Goal: Task Accomplishment & Management: Manage account settings

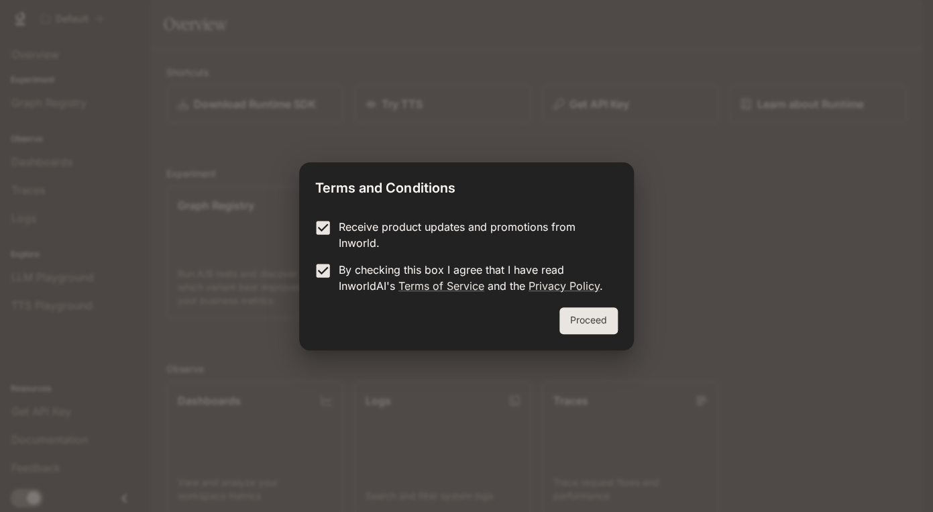
click at [584, 319] on button "Proceed" at bounding box center [589, 320] width 58 height 27
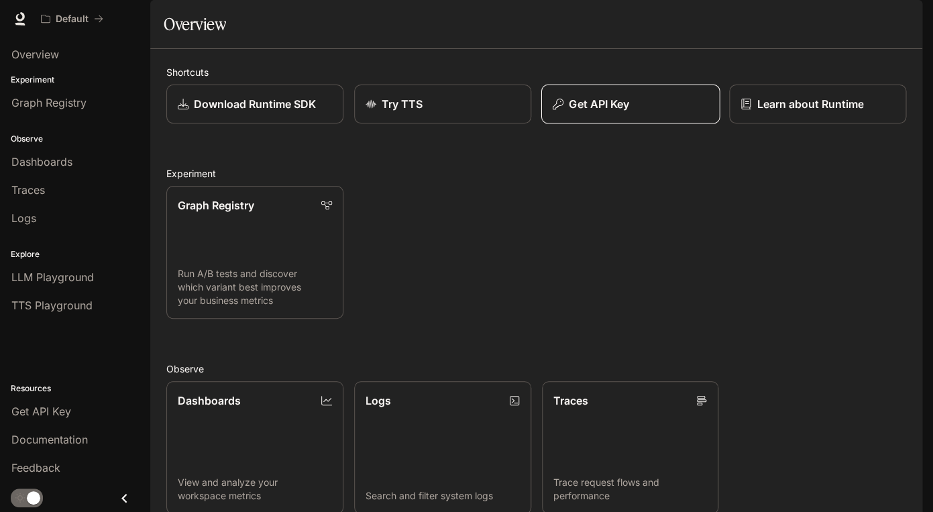
click at [606, 124] on button "Get API Key" at bounding box center [630, 105] width 178 height 40
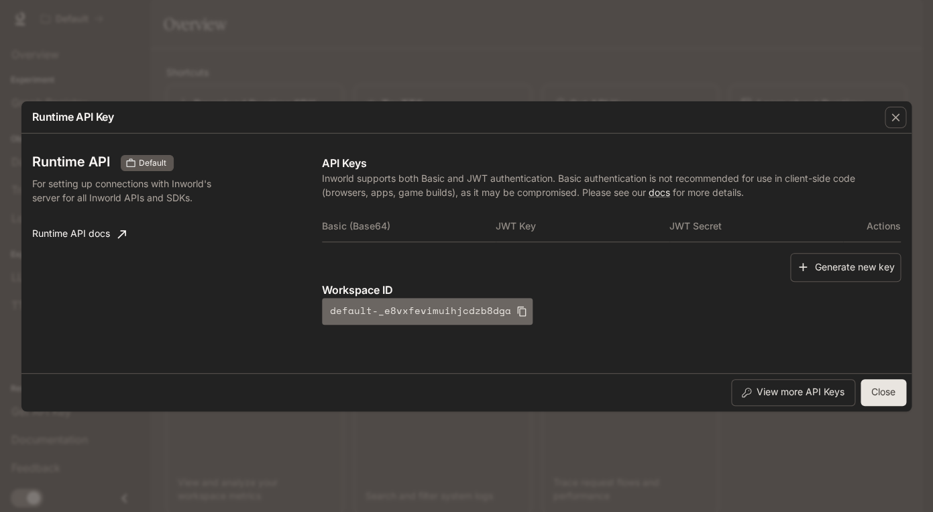
click at [517, 315] on icon "button" at bounding box center [522, 311] width 11 height 11
click at [864, 258] on button "Generate new key" at bounding box center [845, 267] width 111 height 29
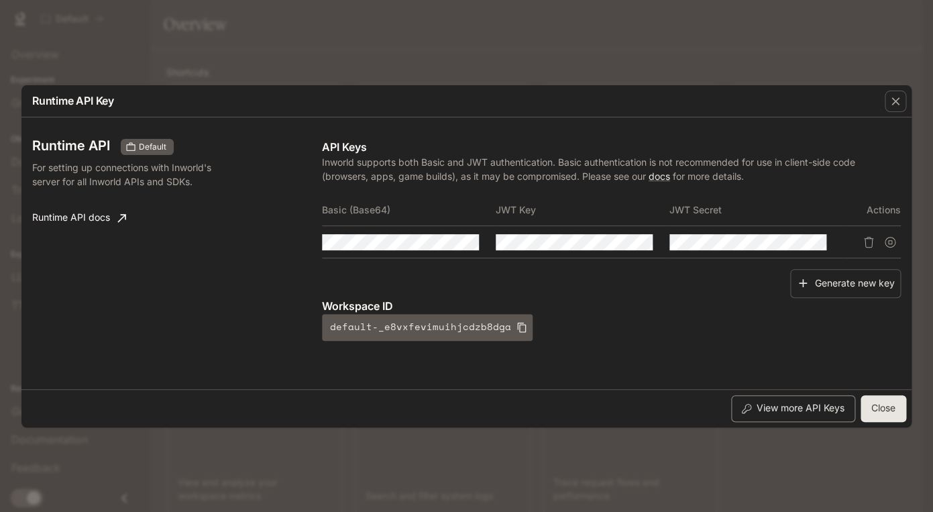
click at [829, 411] on button "View more API Keys" at bounding box center [793, 408] width 124 height 27
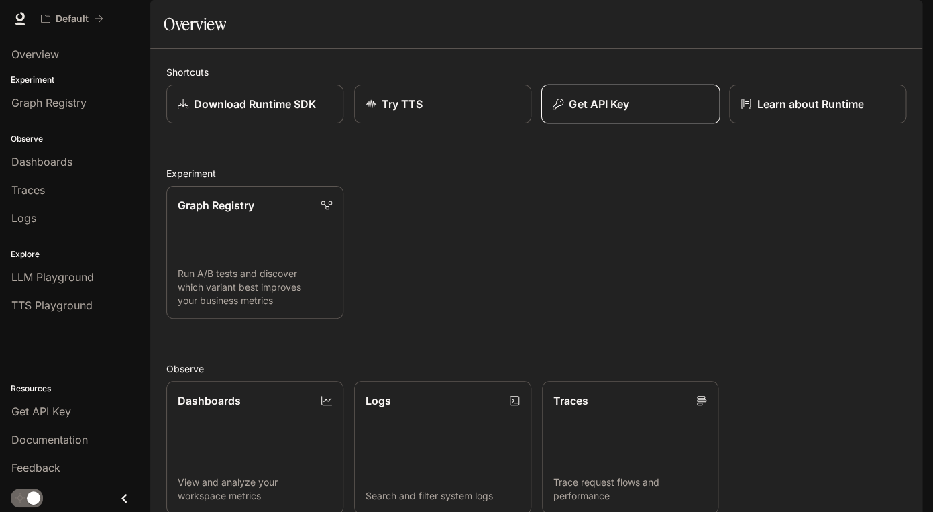
click at [572, 112] on p "Get API Key" at bounding box center [599, 104] width 60 height 16
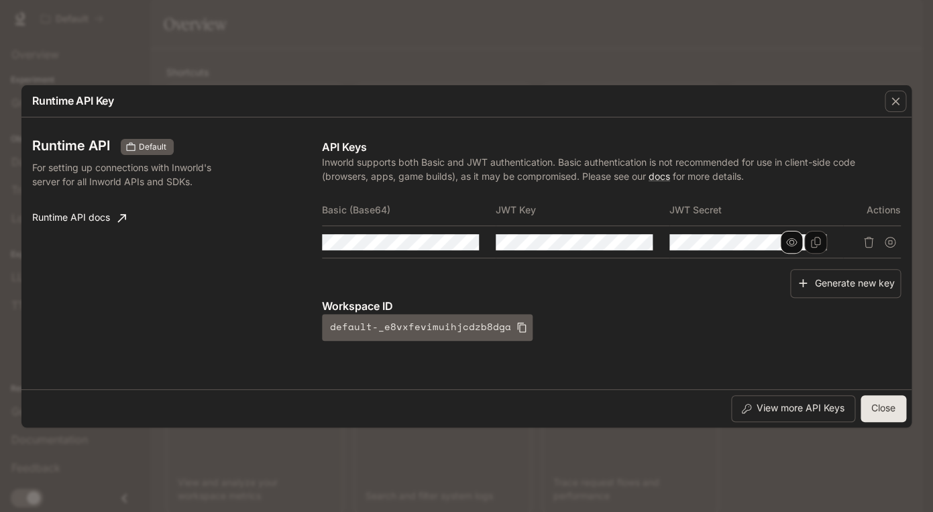
click at [794, 244] on icon "button" at bounding box center [791, 242] width 11 height 11
click at [625, 241] on button "button" at bounding box center [618, 242] width 23 height 23
click at [448, 243] on icon "button" at bounding box center [444, 242] width 11 height 11
click at [814, 246] on icon "Copy Secret" at bounding box center [816, 242] width 11 height 11
click at [645, 244] on icon "Copy Key" at bounding box center [642, 242] width 11 height 11
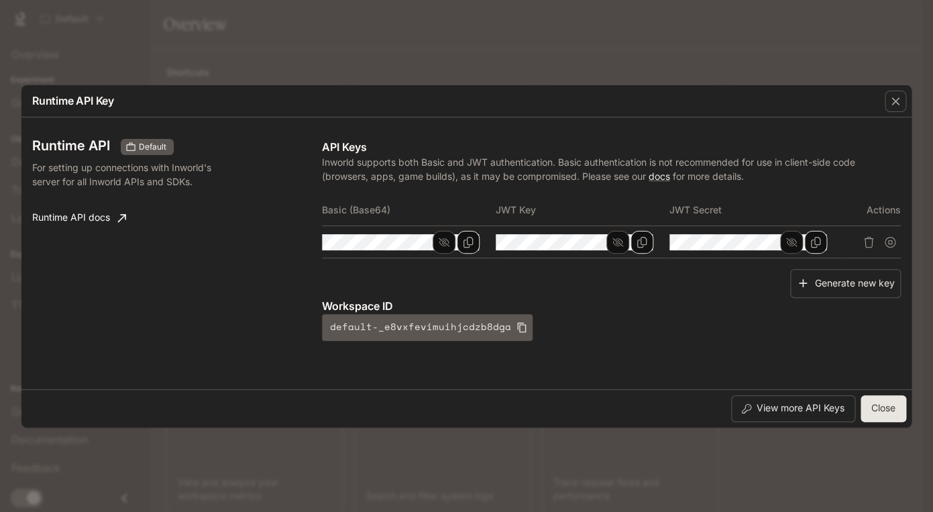
click at [466, 244] on icon "Copy Basic (Base64)" at bounding box center [468, 242] width 11 height 11
click at [473, 246] on icon "Copy Basic (Base64)" at bounding box center [468, 242] width 11 height 11
click at [468, 244] on icon "Copy Basic (Base64)" at bounding box center [468, 242] width 9 height 11
click at [462, 242] on button "Copy Basic (Base64)" at bounding box center [468, 242] width 23 height 23
click at [874, 248] on button "Delete API key" at bounding box center [868, 241] width 21 height 21
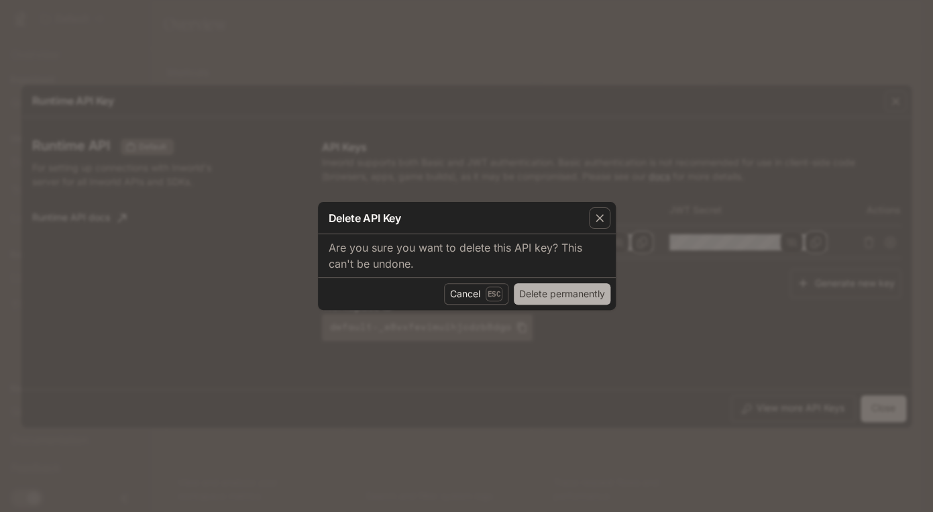
click at [577, 299] on button "Delete permanently" at bounding box center [562, 293] width 97 height 21
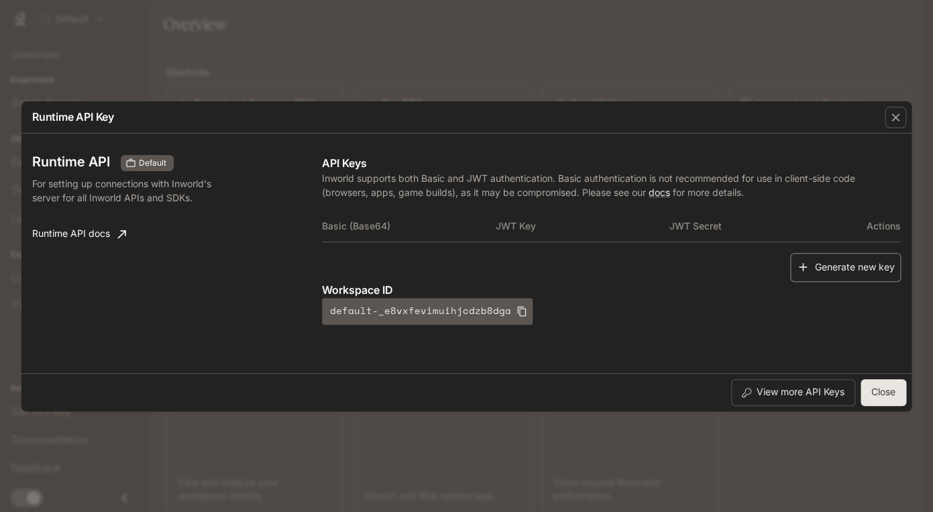
click at [837, 264] on button "Generate new key" at bounding box center [845, 267] width 111 height 29
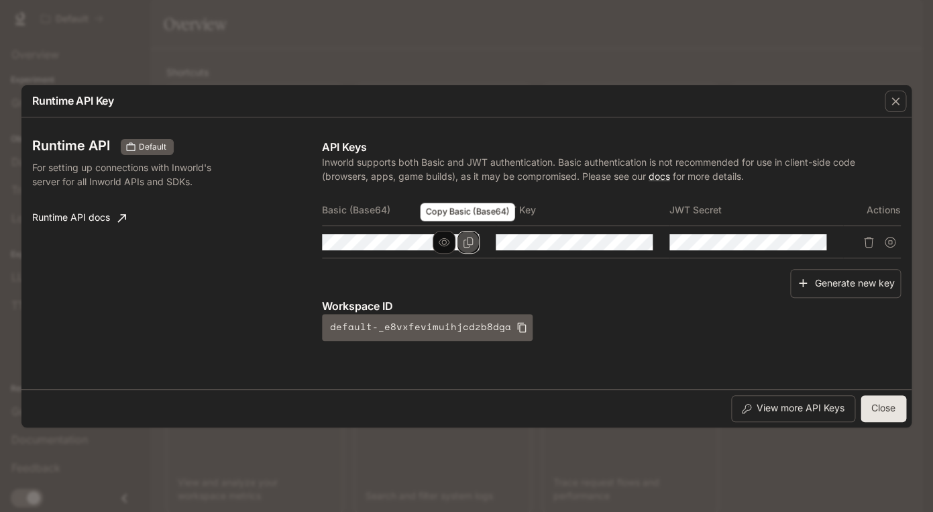
click at [473, 246] on icon "Copy Basic (Base64)" at bounding box center [468, 242] width 11 height 11
